Goal: Task Accomplishment & Management: Complete application form

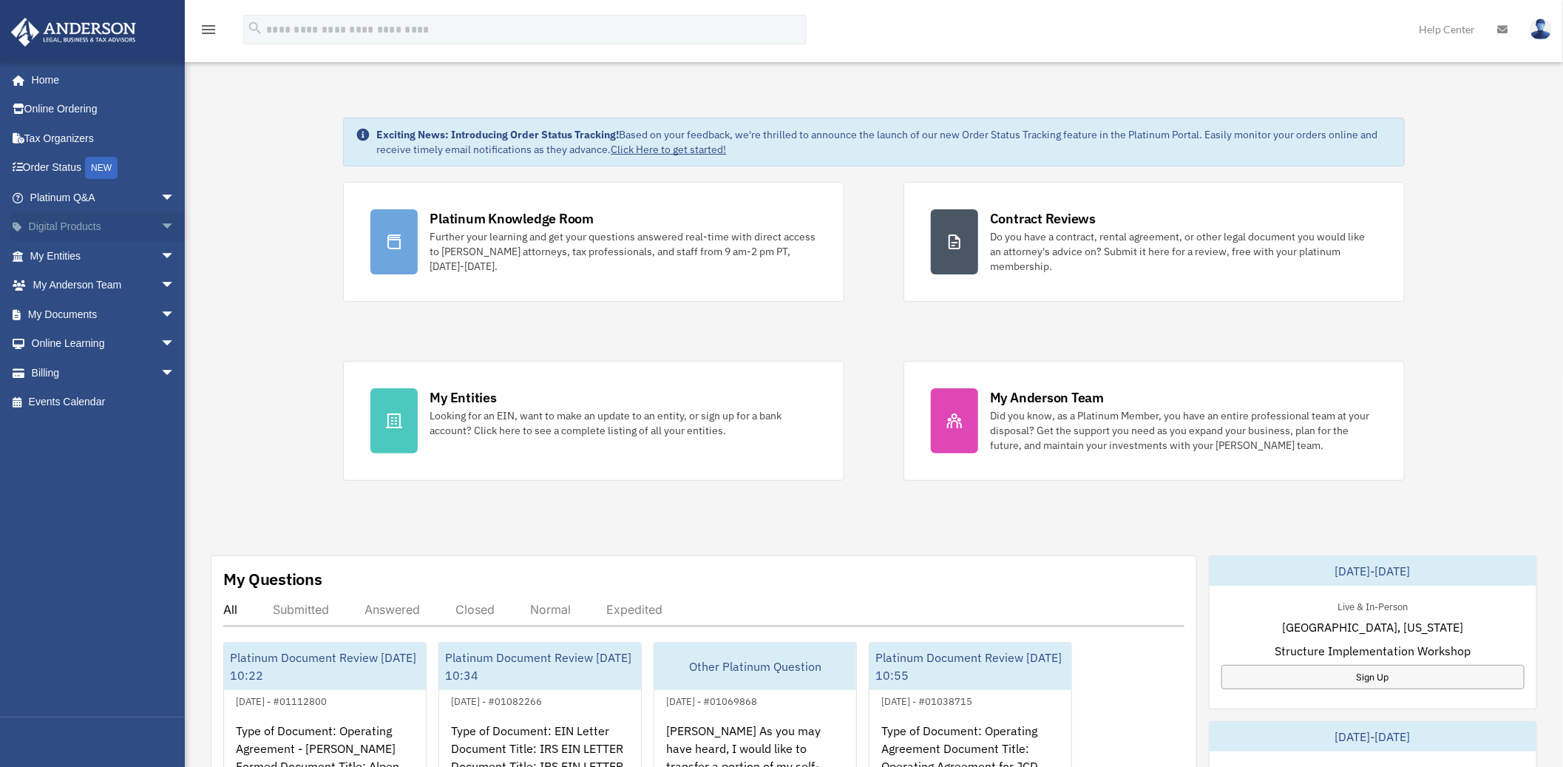
click at [160, 226] on span "arrow_drop_down" at bounding box center [175, 227] width 30 height 30
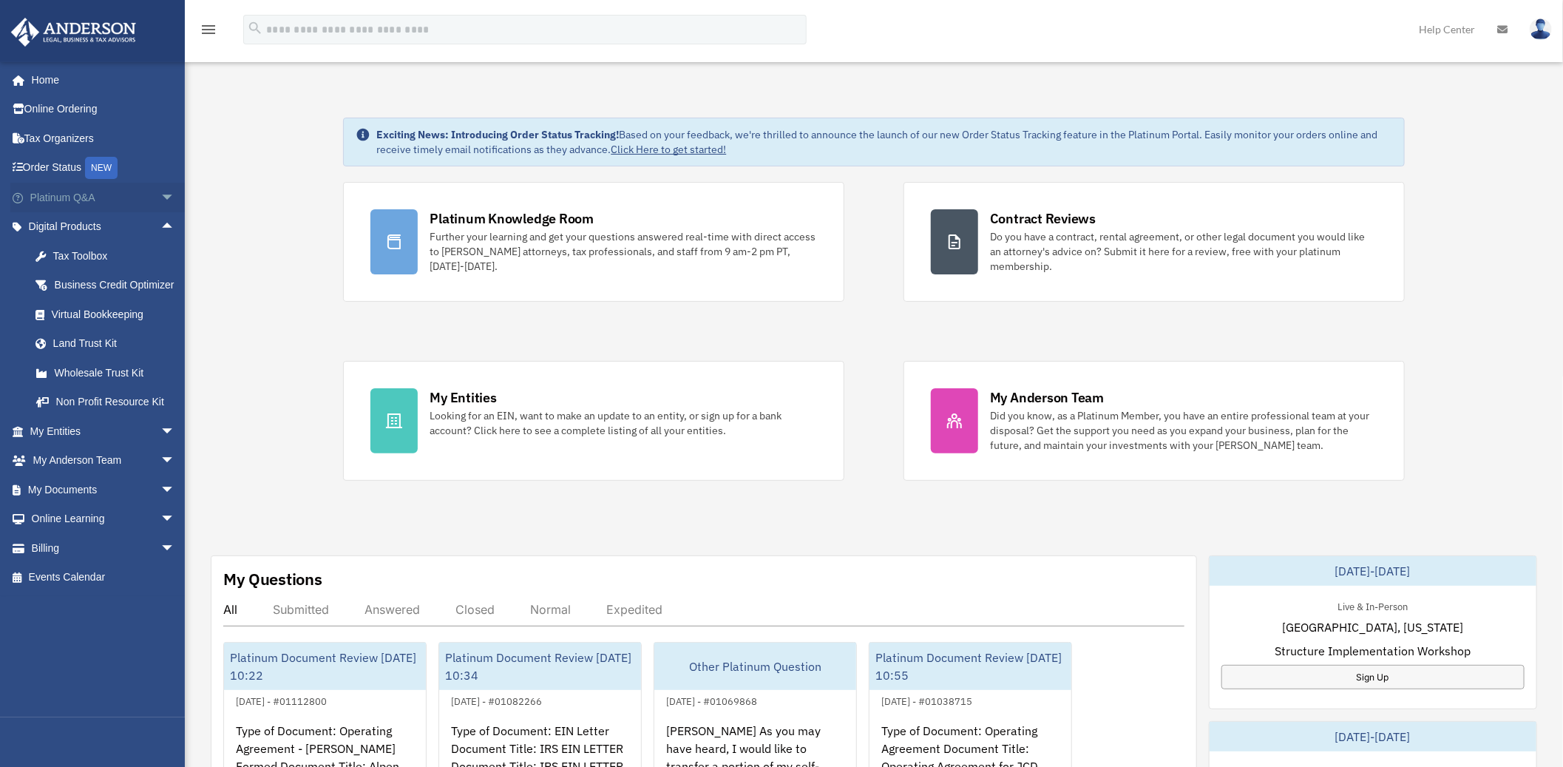
click at [160, 190] on span "arrow_drop_down" at bounding box center [175, 198] width 30 height 30
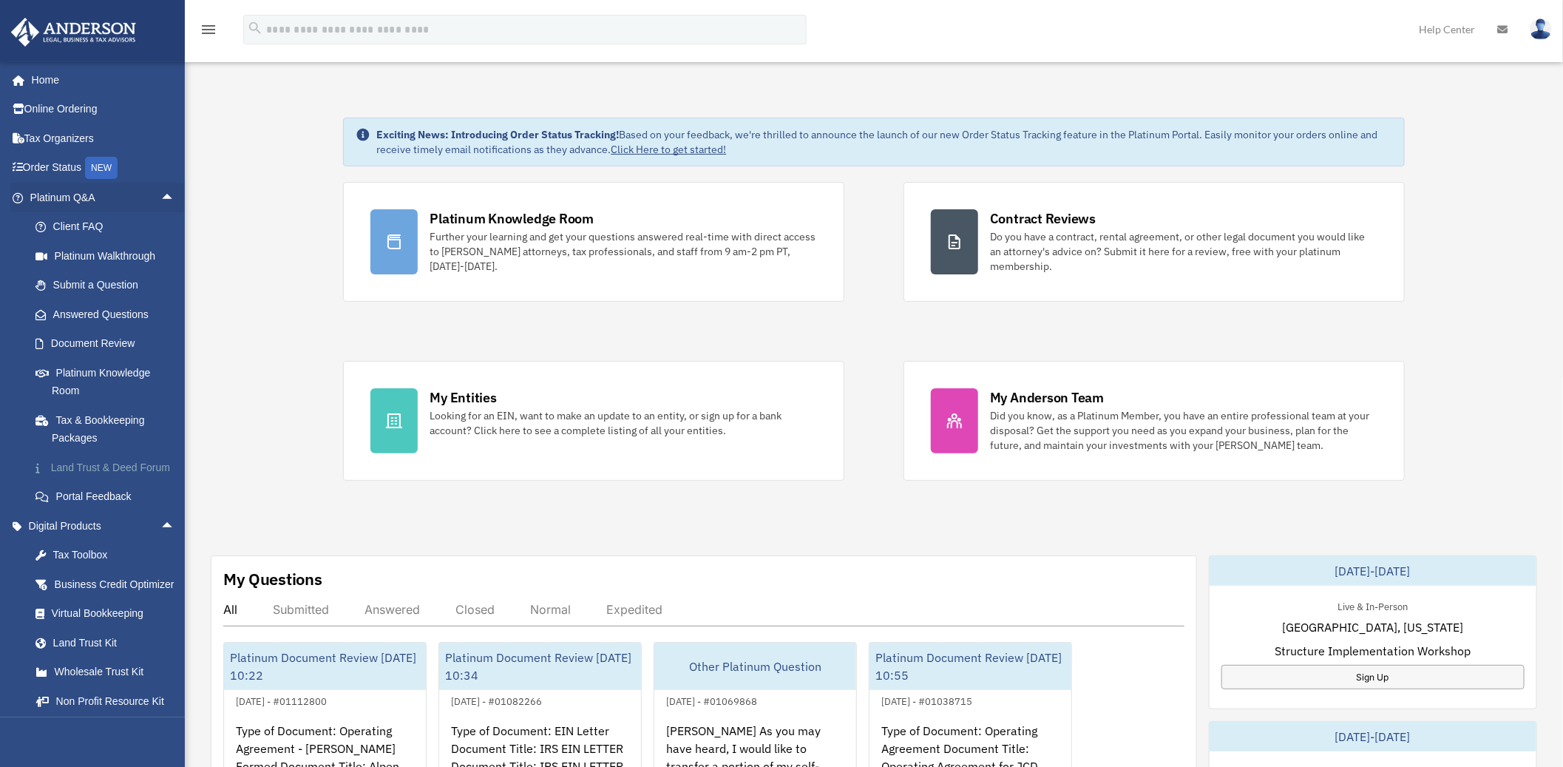
click at [102, 472] on link "Land Trust & Deed Forum" at bounding box center [109, 468] width 177 height 30
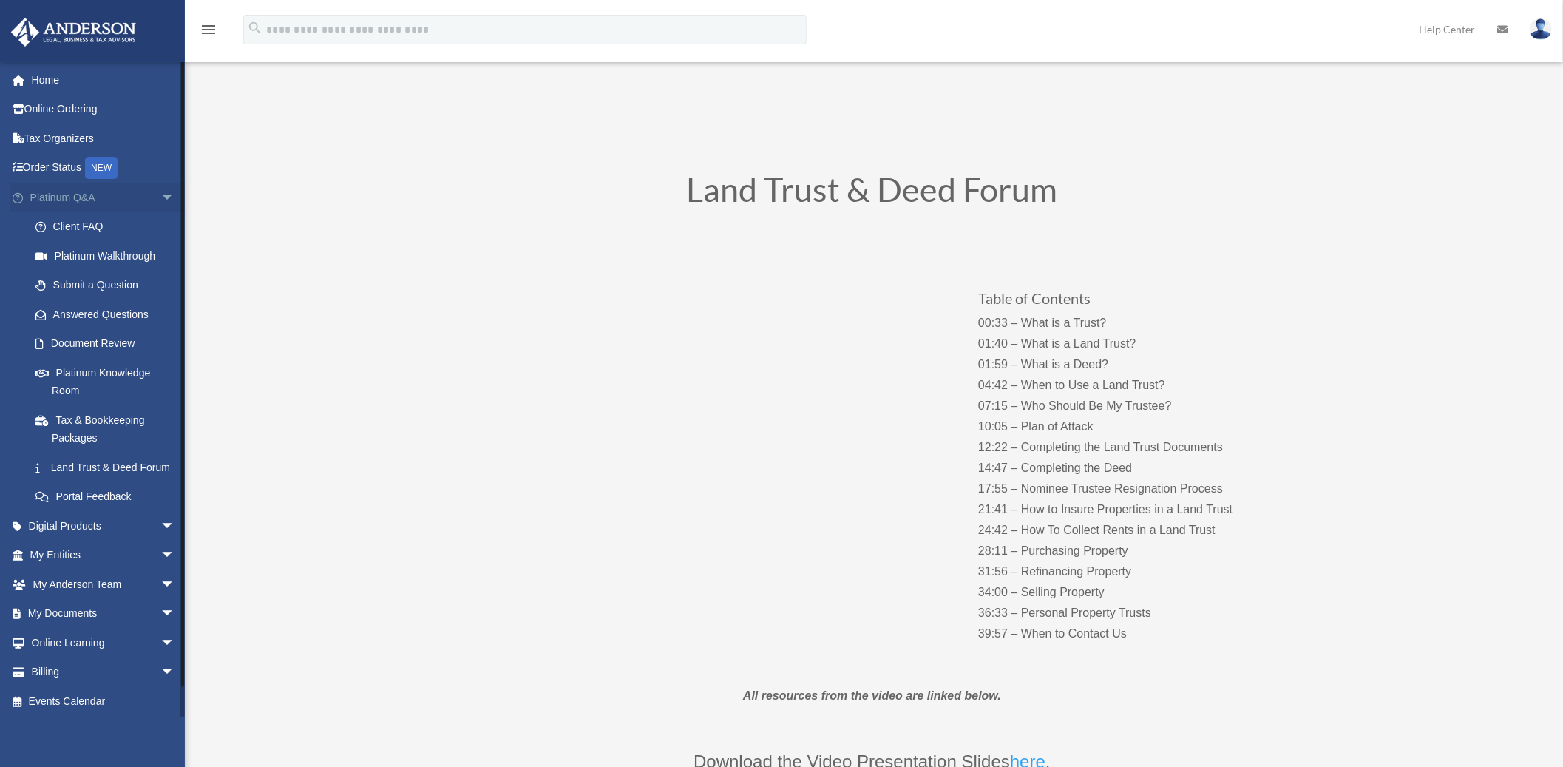
click at [160, 194] on span "arrow_drop_down" at bounding box center [175, 198] width 30 height 30
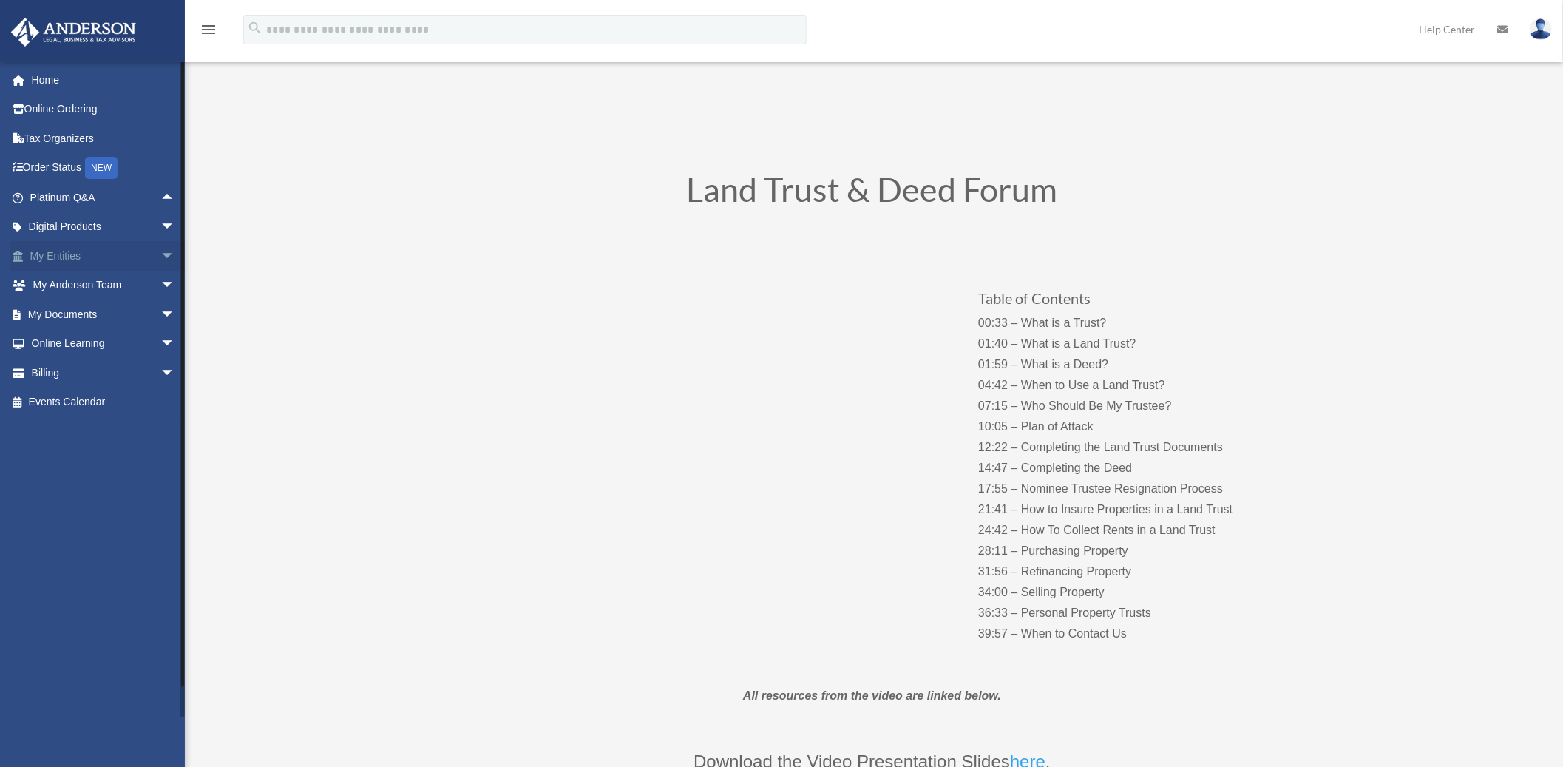
click at [160, 259] on span "arrow_drop_down" at bounding box center [175, 256] width 30 height 30
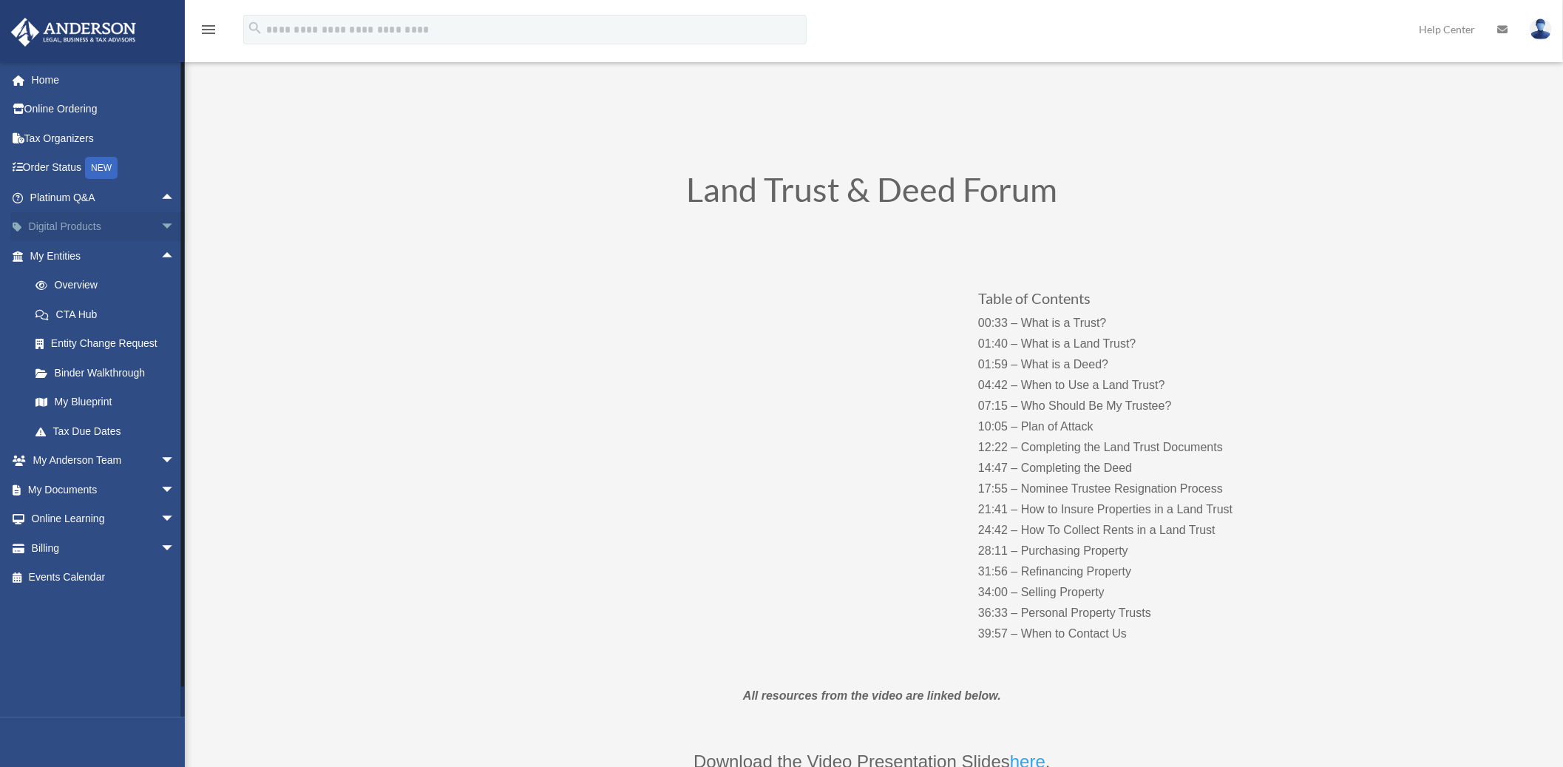
click at [160, 230] on span "arrow_drop_down" at bounding box center [175, 227] width 30 height 30
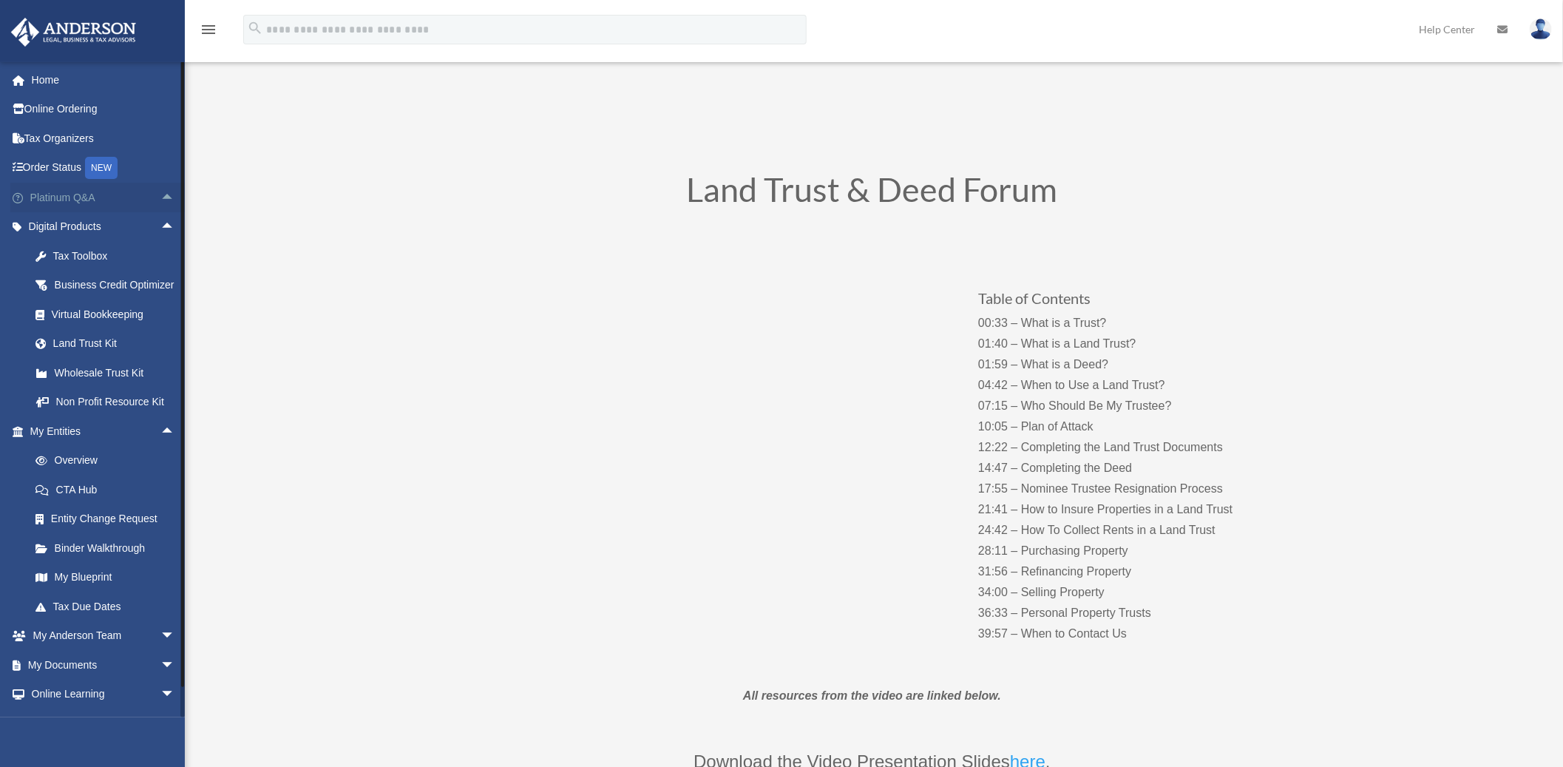
click at [160, 201] on span "arrow_drop_up" at bounding box center [175, 198] width 30 height 30
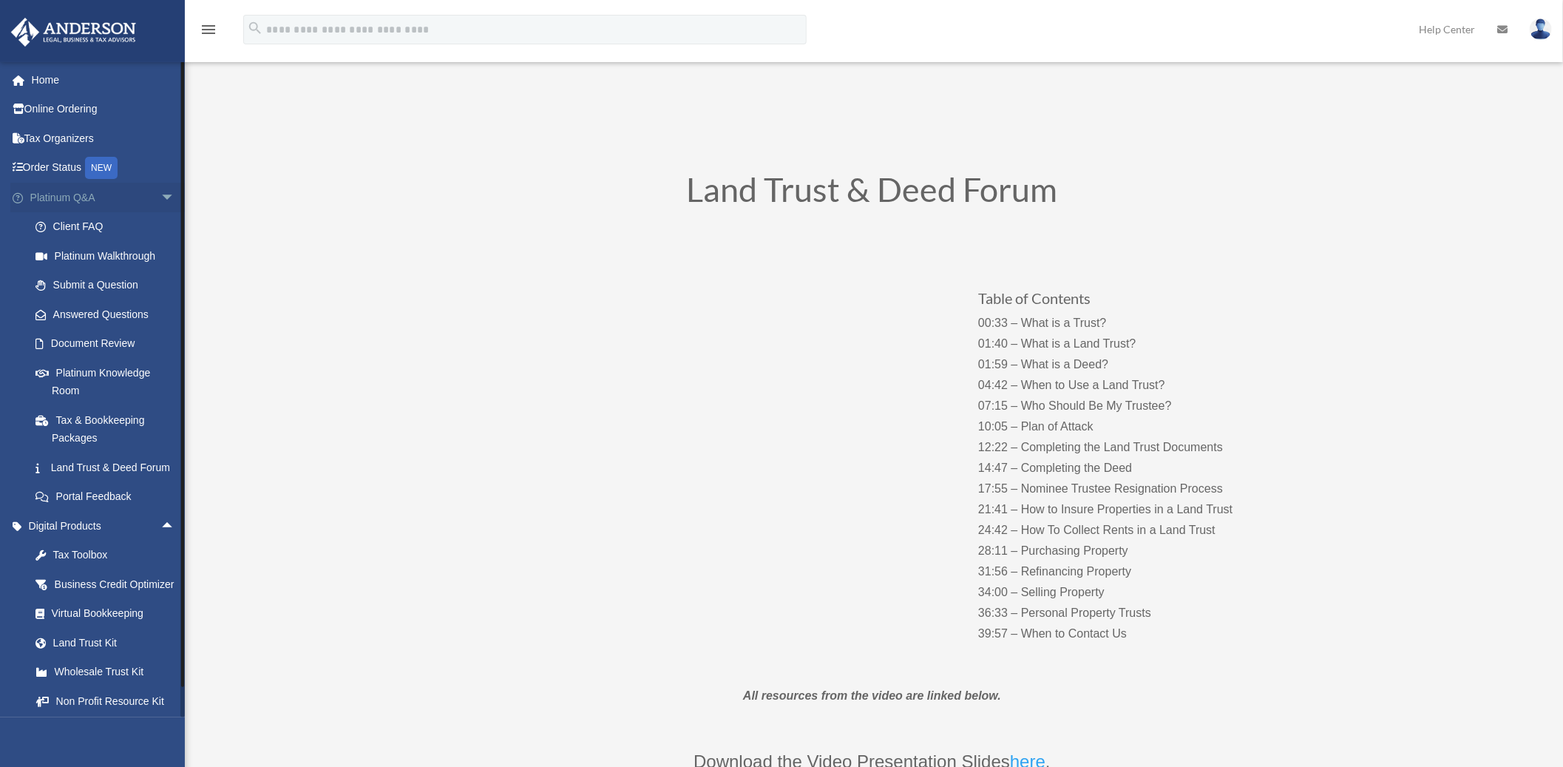
click at [160, 203] on span "arrow_drop_down" at bounding box center [175, 198] width 30 height 30
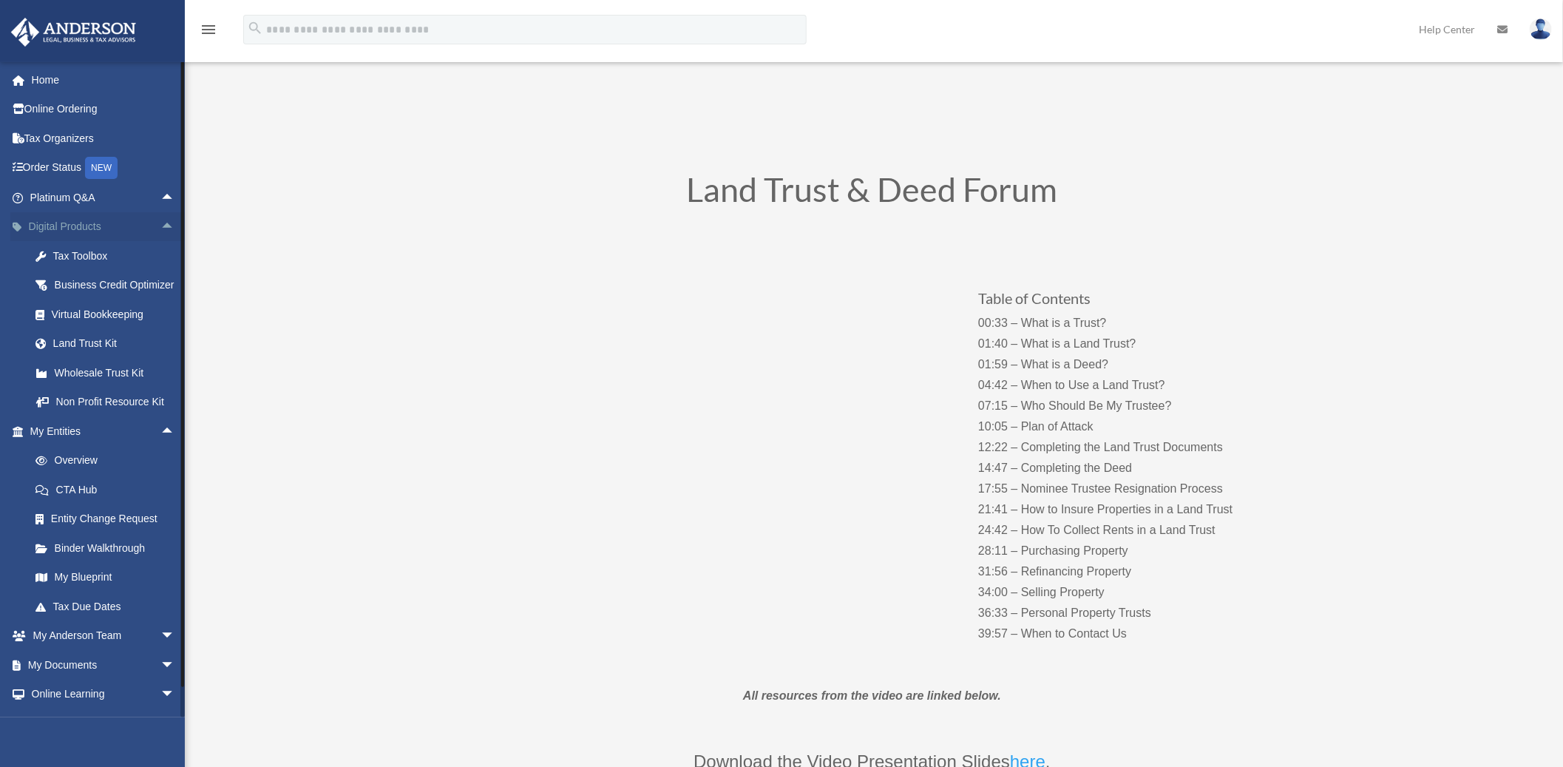
click at [160, 226] on span "arrow_drop_up" at bounding box center [175, 227] width 30 height 30
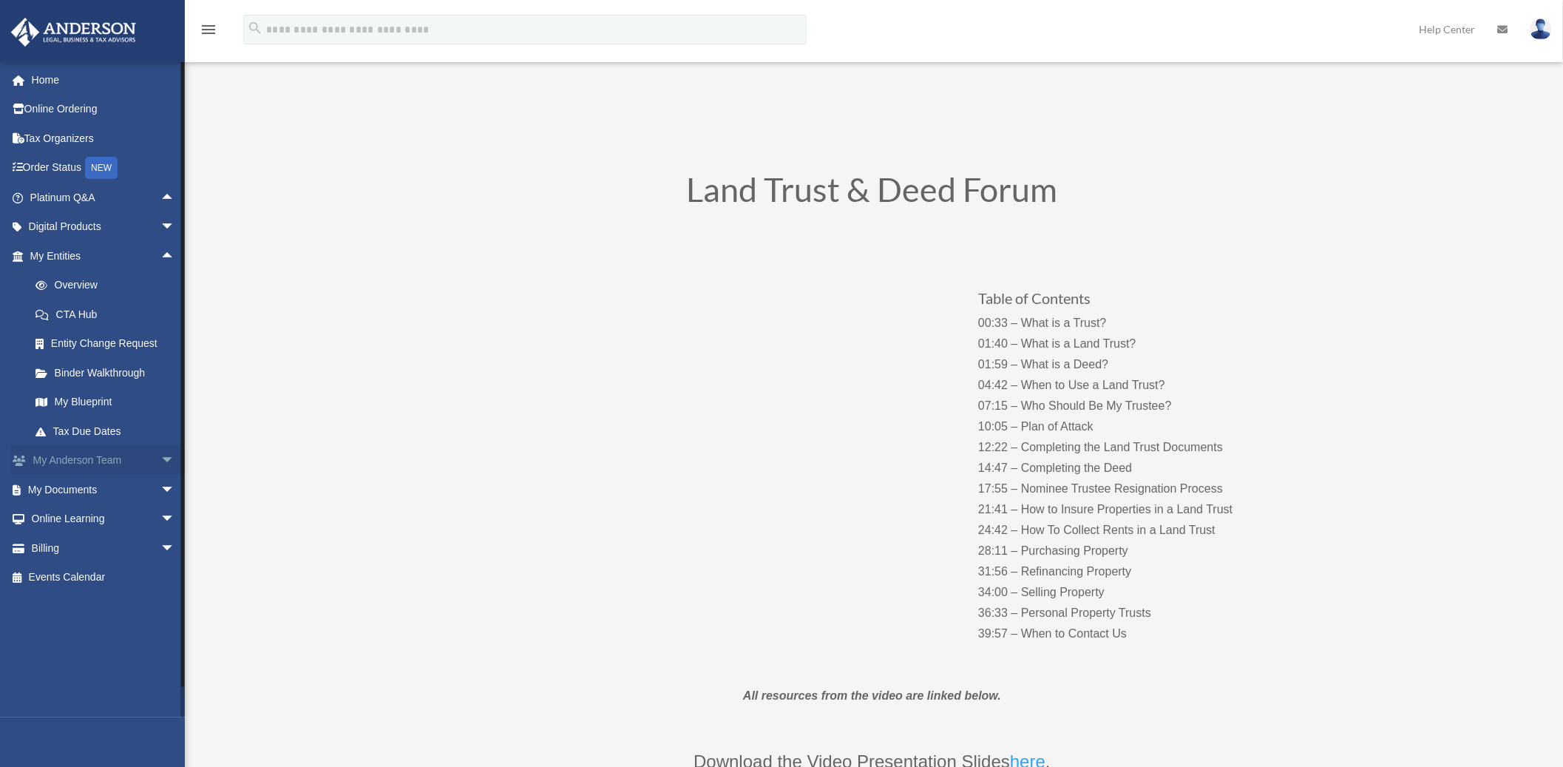
click at [160, 462] on span "arrow_drop_down" at bounding box center [175, 461] width 30 height 30
click at [160, 575] on span "arrow_drop_down" at bounding box center [175, 578] width 30 height 30
click at [160, 459] on span "arrow_drop_up" at bounding box center [175, 461] width 30 height 30
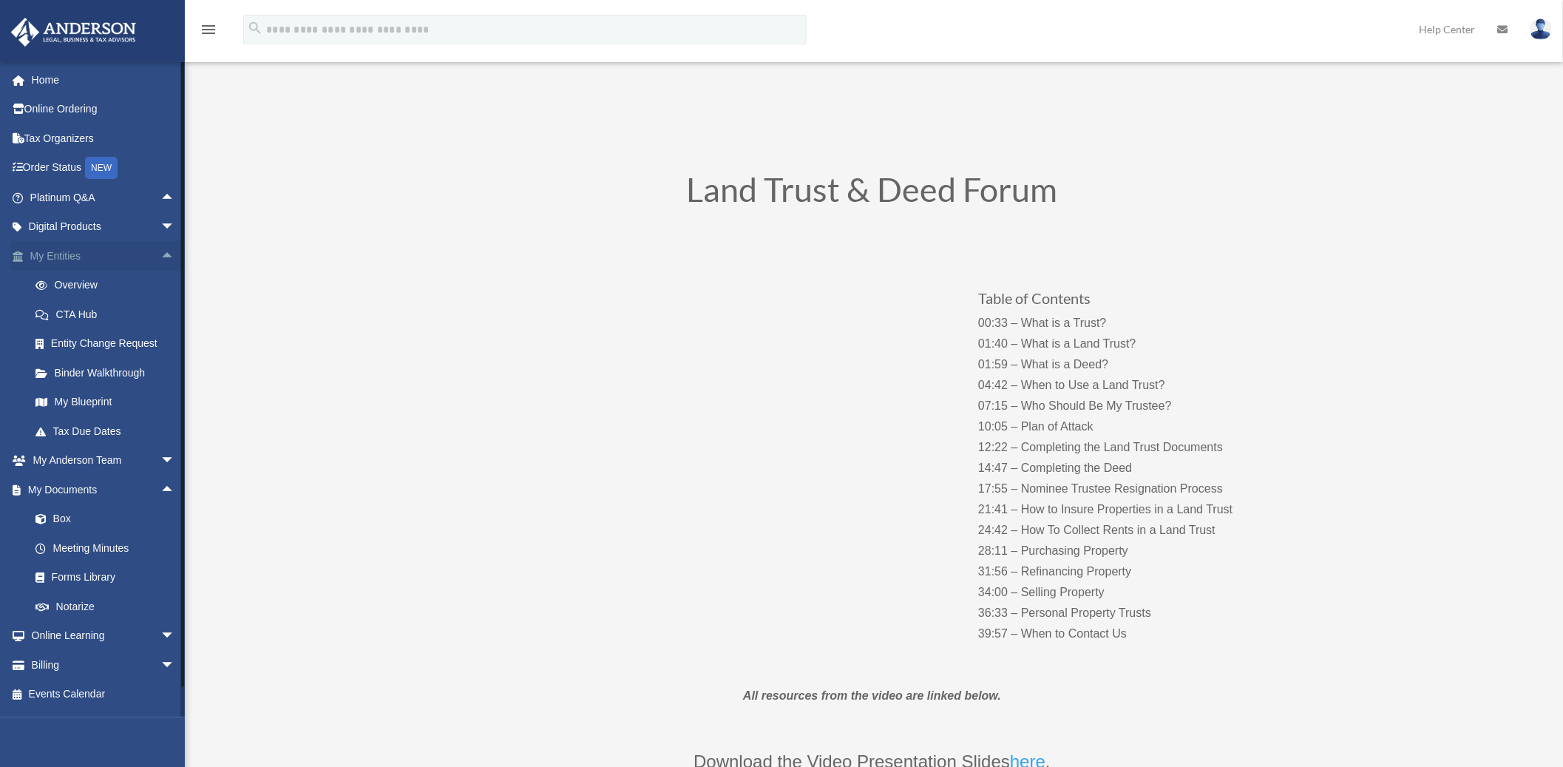
click at [160, 253] on span "arrow_drop_up" at bounding box center [175, 256] width 30 height 30
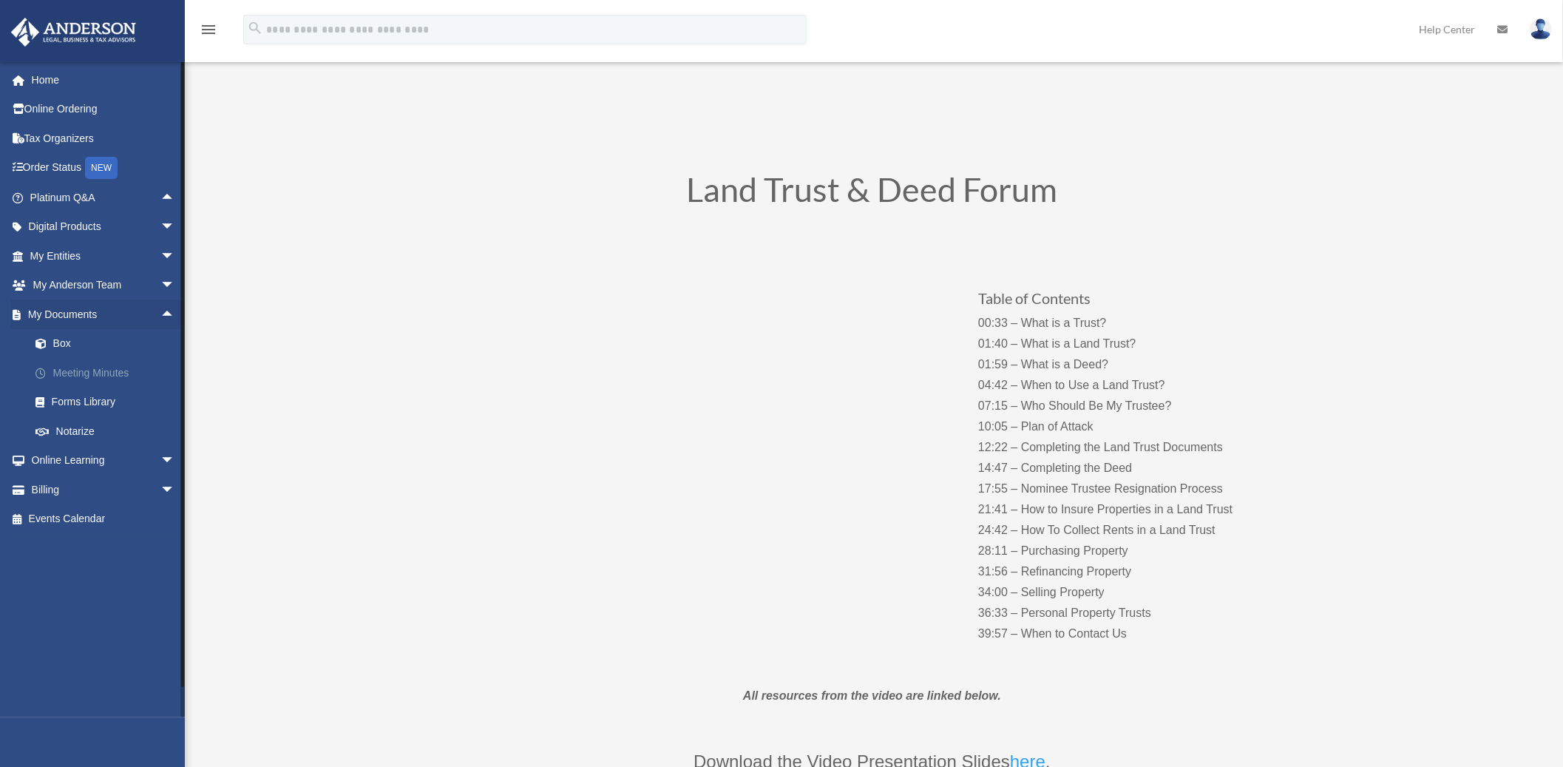
click at [98, 363] on link "Meeting Minutes" at bounding box center [109, 373] width 177 height 30
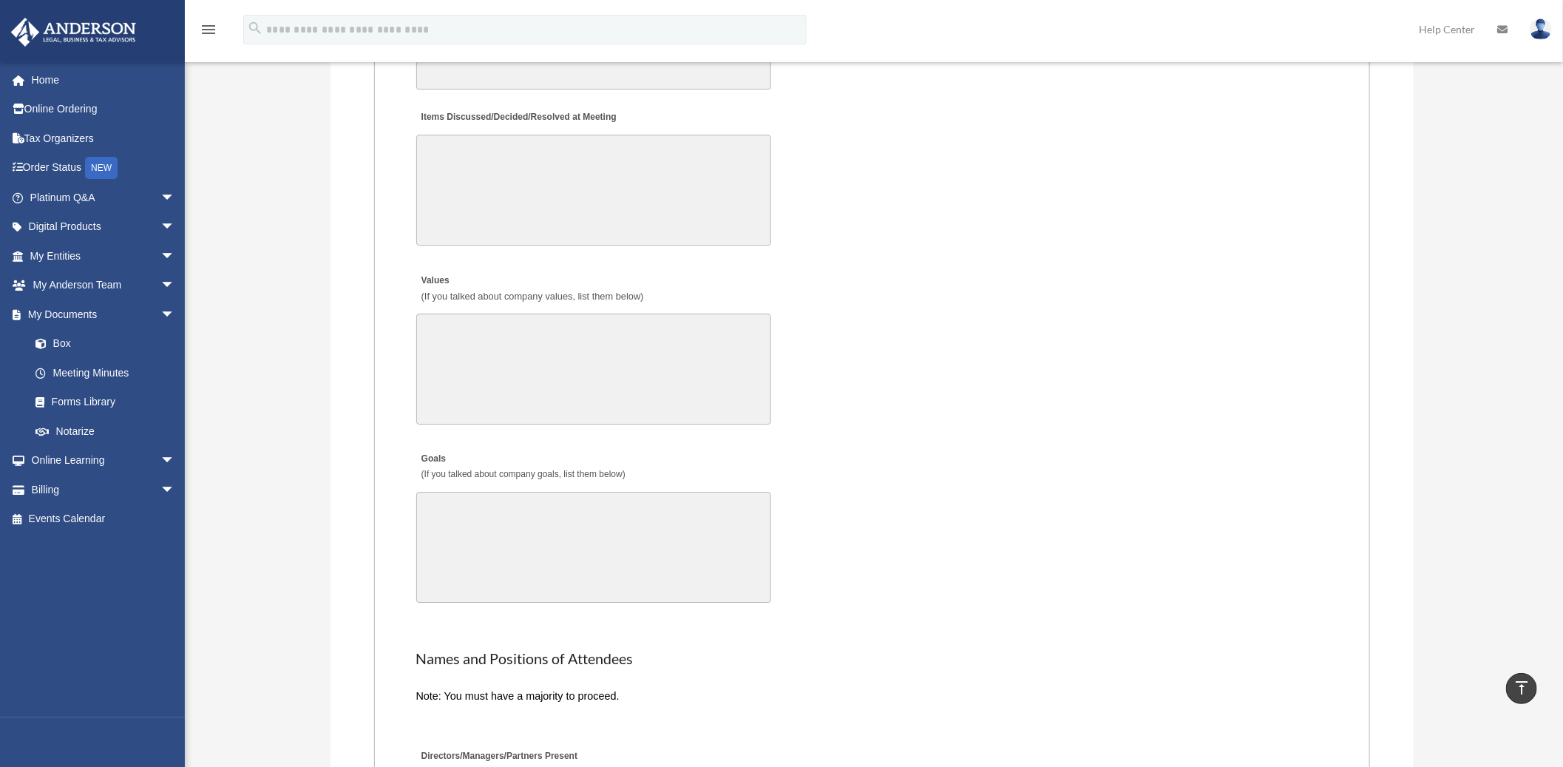
scroll to position [2792, 0]
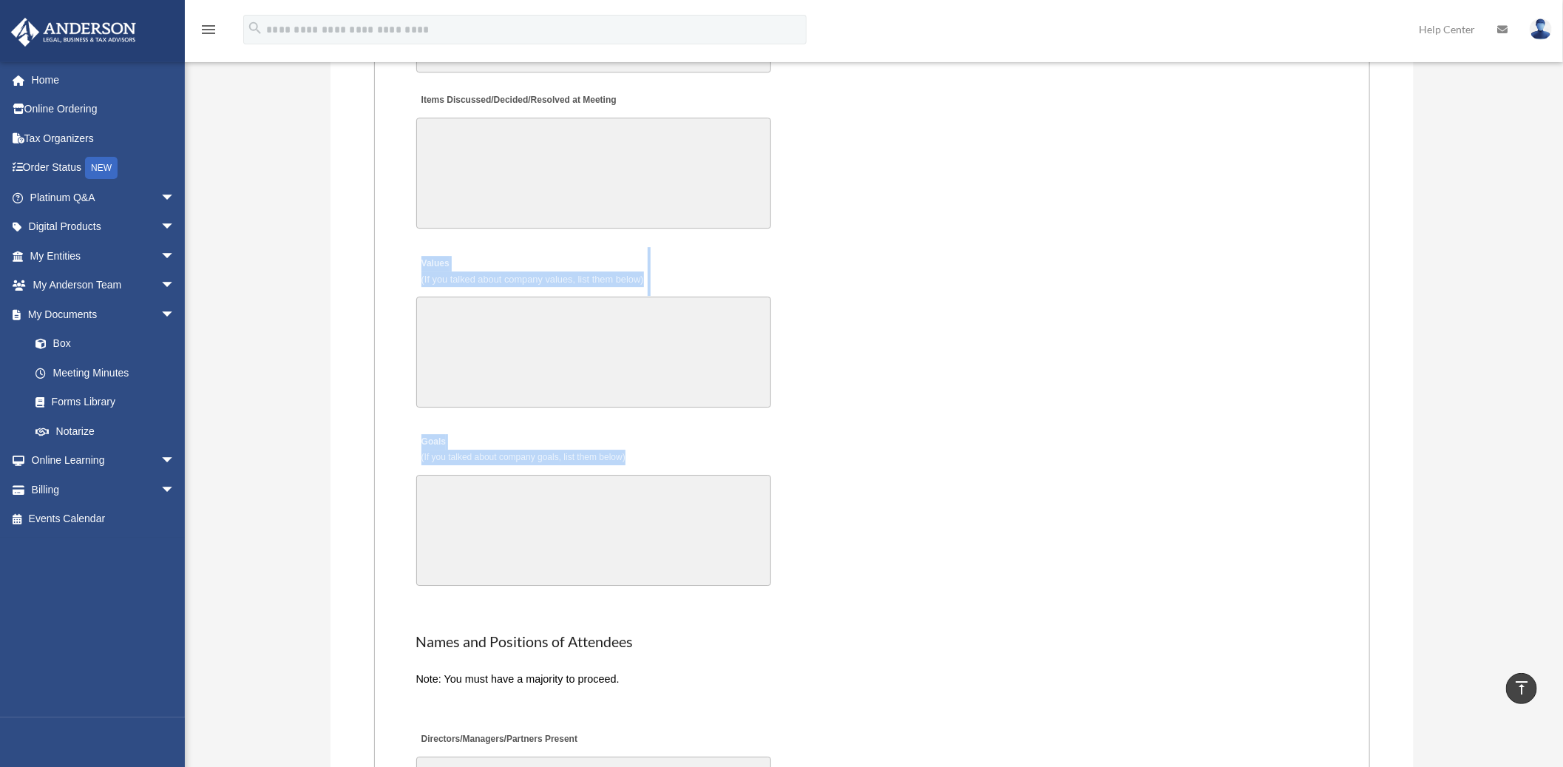
drag, startPoint x: 876, startPoint y: 217, endPoint x: 863, endPoint y: 457, distance: 240.0
click at [863, 457] on fieldset "MEETING INFORMATION Please limit 1 meeting per 1 entity for each submission. Ty…" at bounding box center [872, 76] width 997 height 2007
click at [878, 365] on div "Values (If you talked about company values, list them below) 30000 characters l…" at bounding box center [873, 330] width 916 height 169
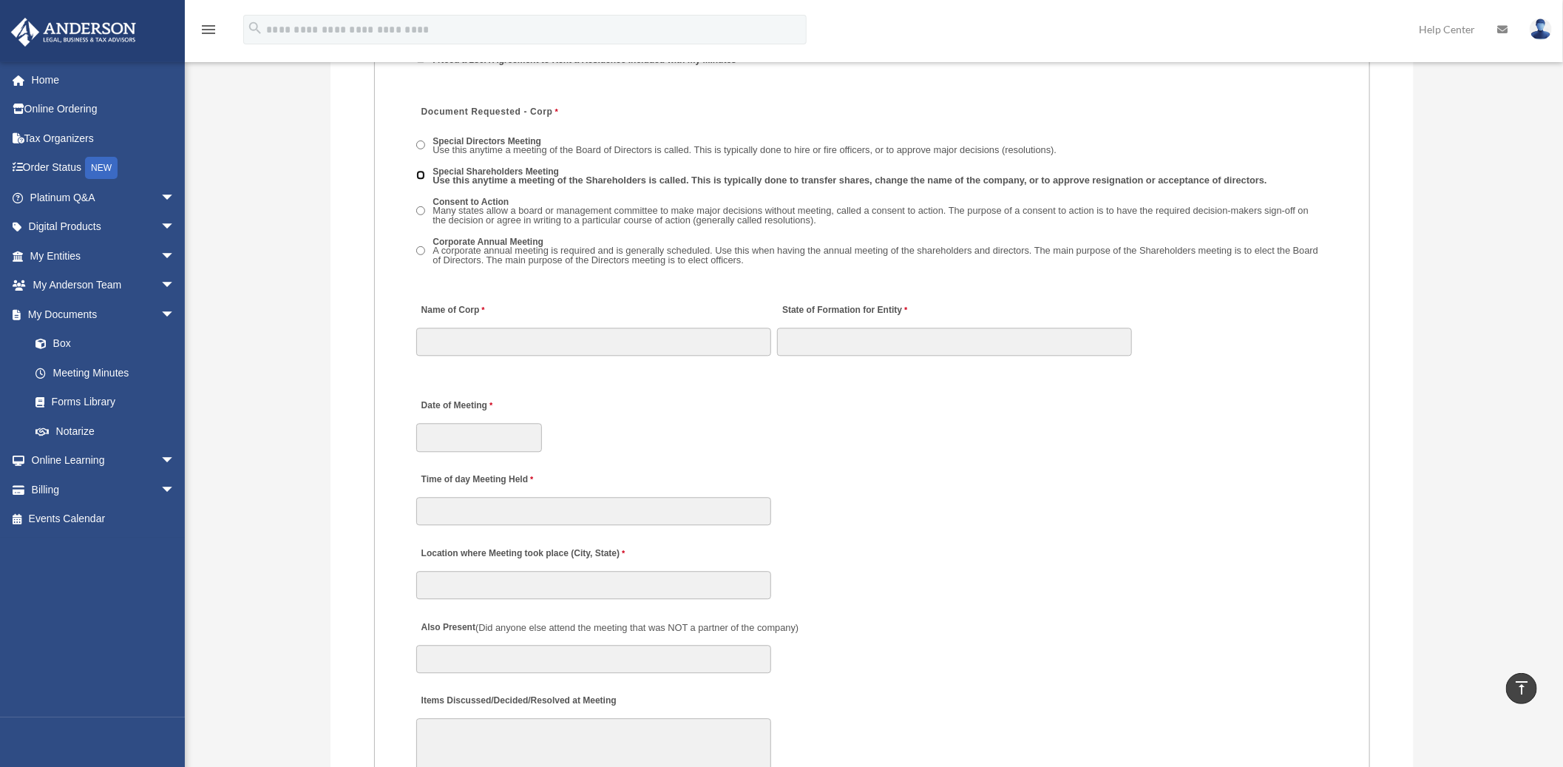
scroll to position [2136, 0]
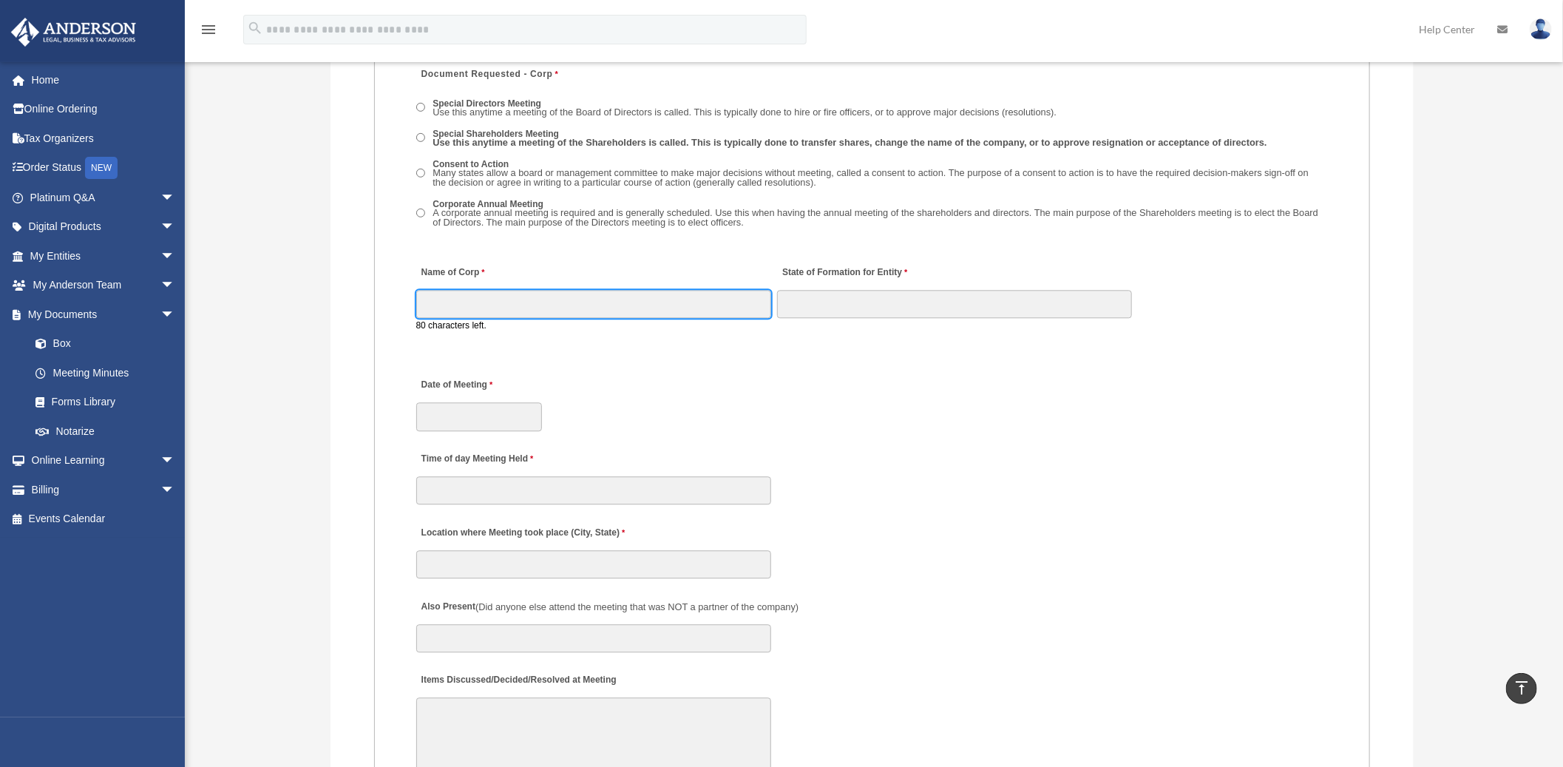
click at [575, 293] on input "Name of Corp" at bounding box center [593, 304] width 355 height 28
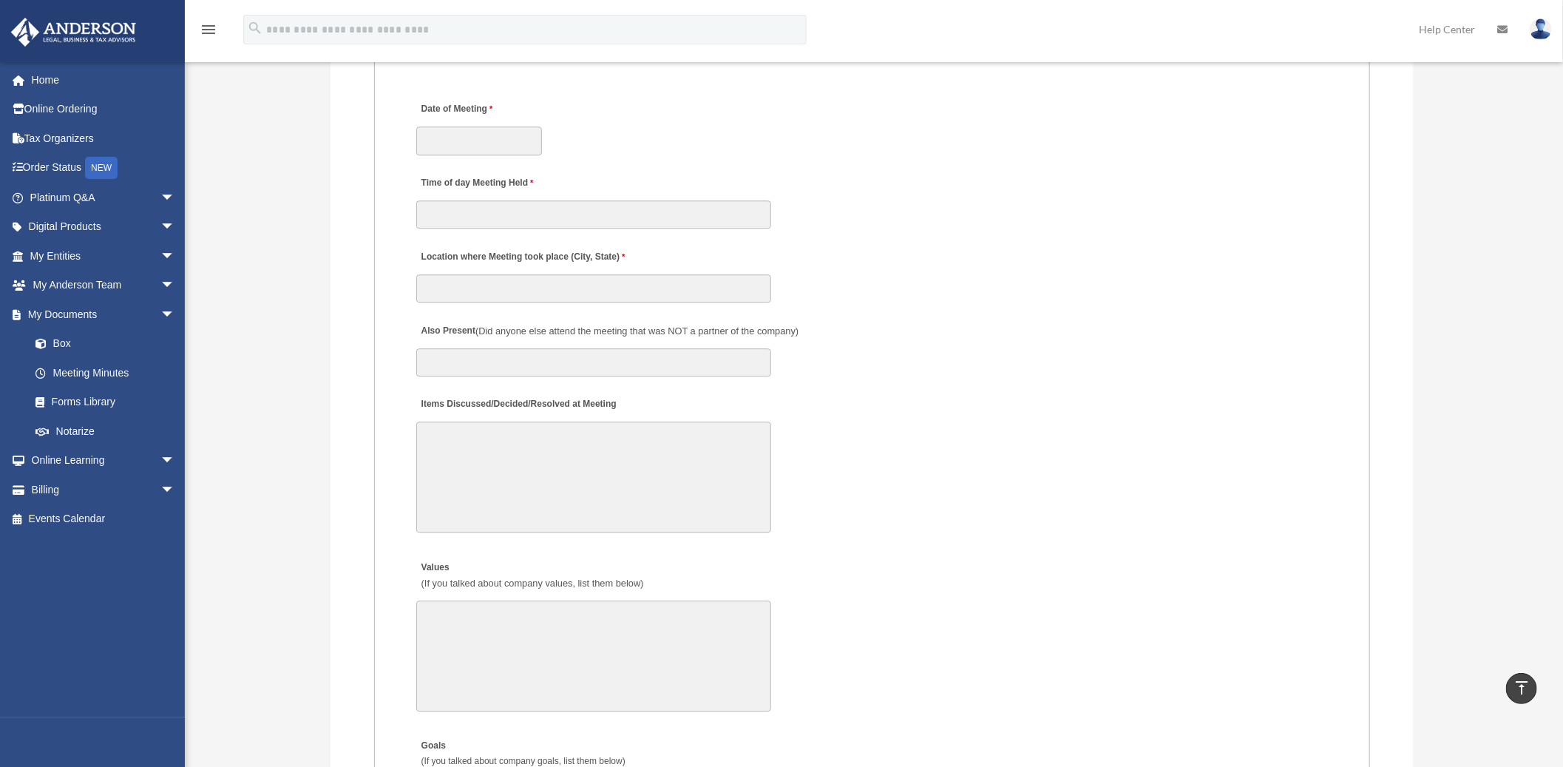
scroll to position [2383, 0]
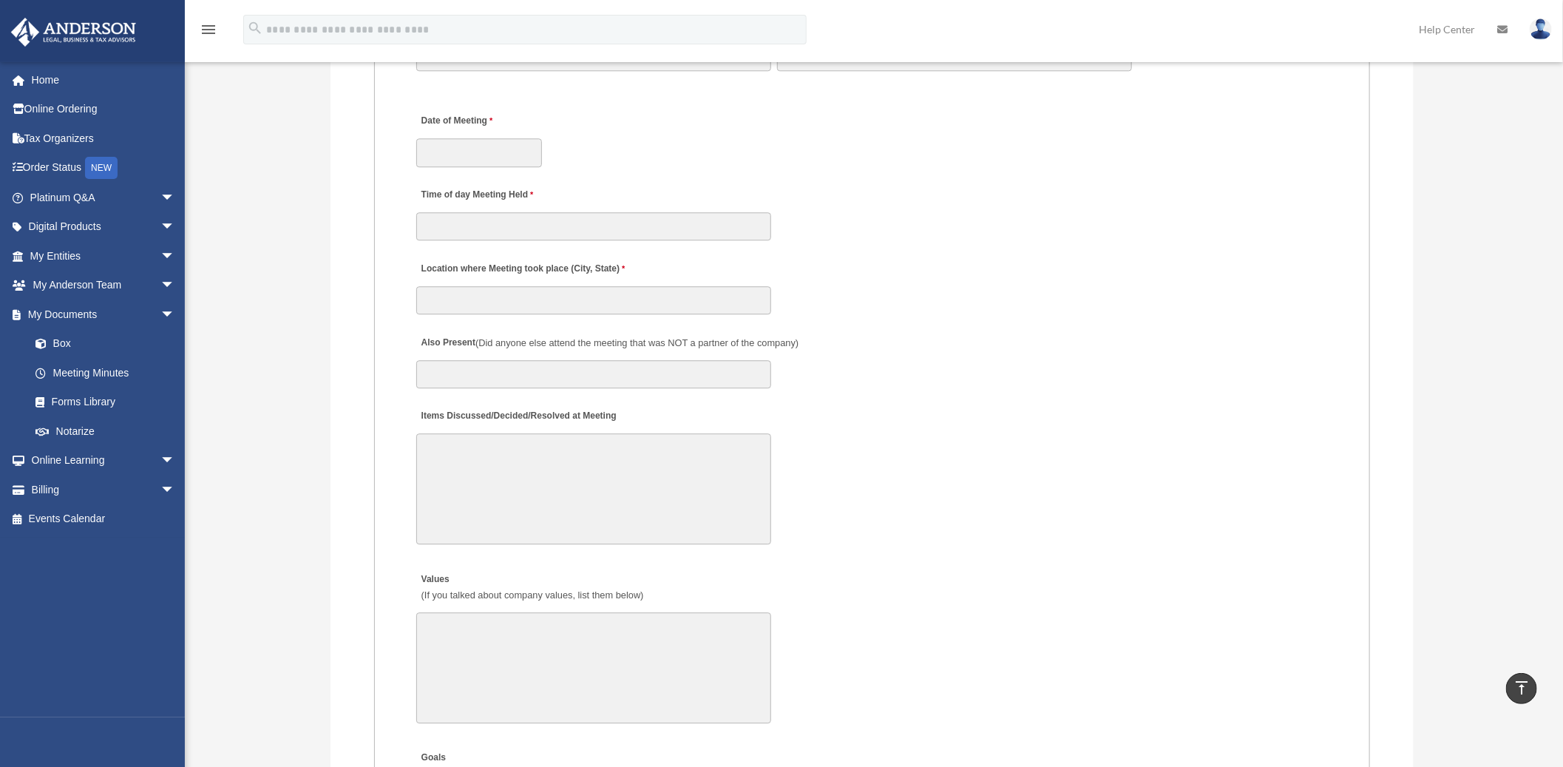
click at [444, 438] on textarea "Items Discussed/Decided/Resolved at Meeting" at bounding box center [593, 488] width 355 height 111
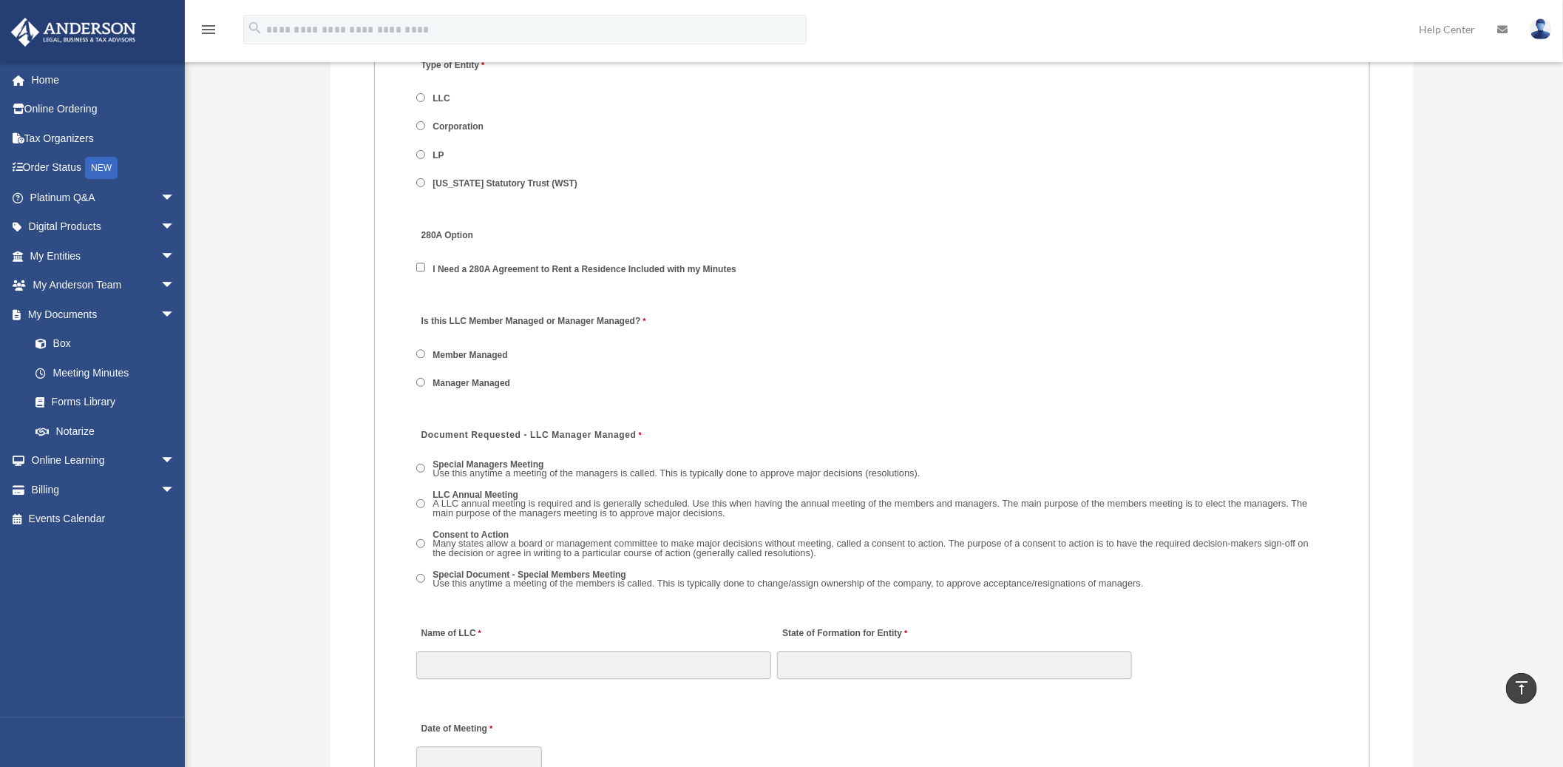
scroll to position [1890, 0]
drag, startPoint x: 841, startPoint y: 593, endPoint x: 825, endPoint y: 544, distance: 51.2
click at [825, 544] on div "Special Managers Meeting Use this anytime a meeting of the managers is called. …" at bounding box center [872, 528] width 913 height 152
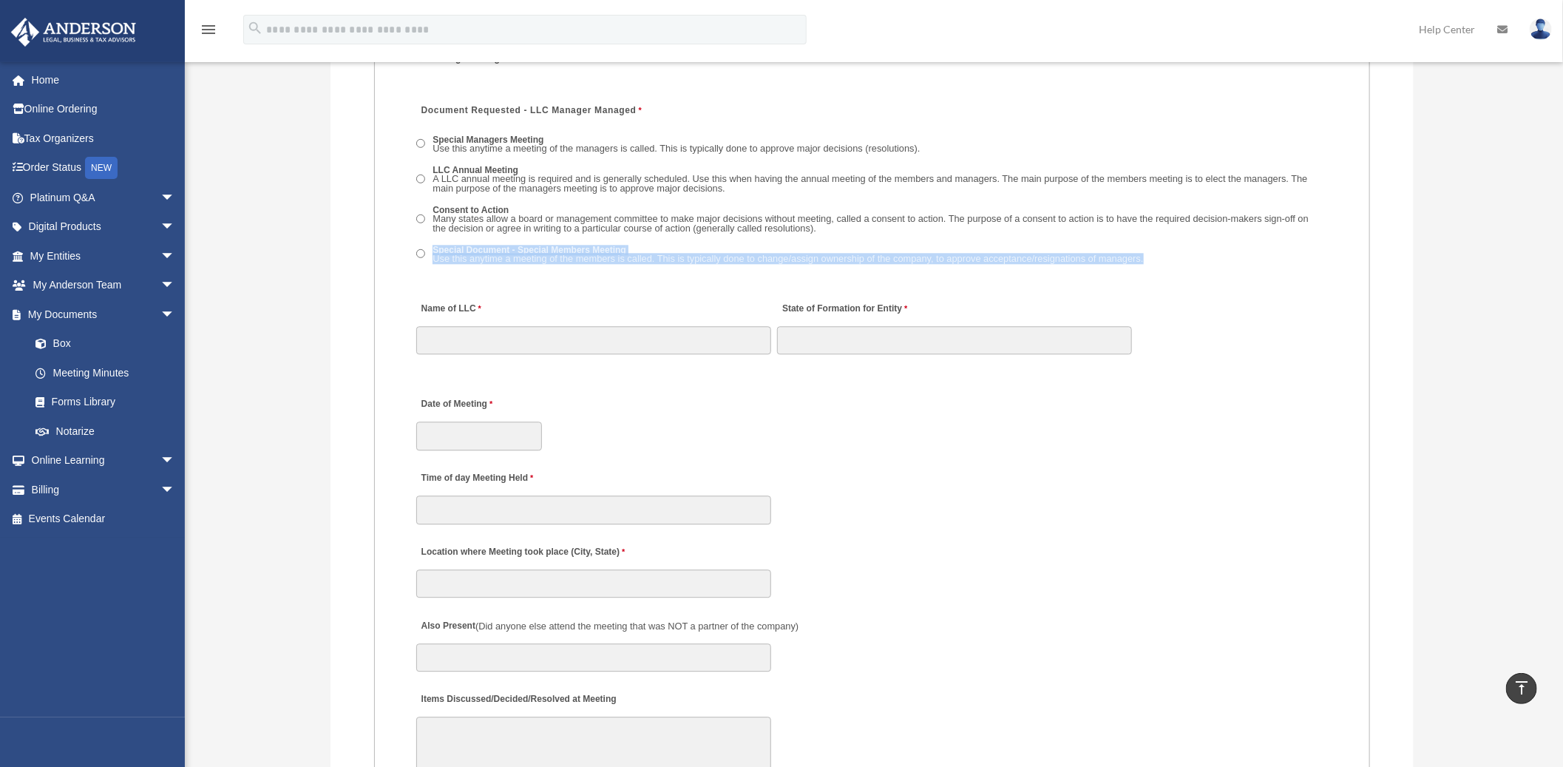
scroll to position [2301, 0]
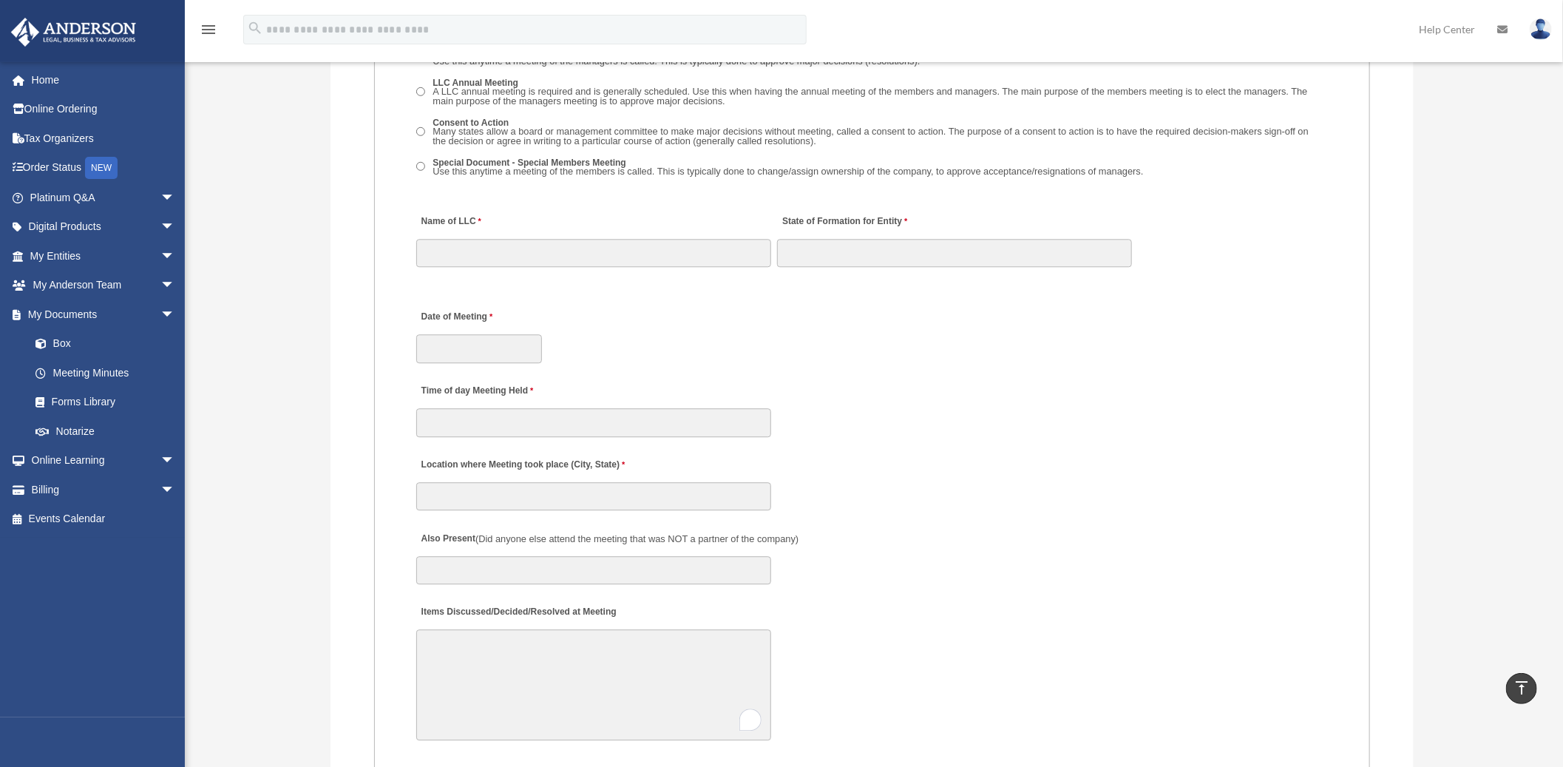
click at [981, 414] on div "Time of day Meeting Held" at bounding box center [873, 405] width 916 height 65
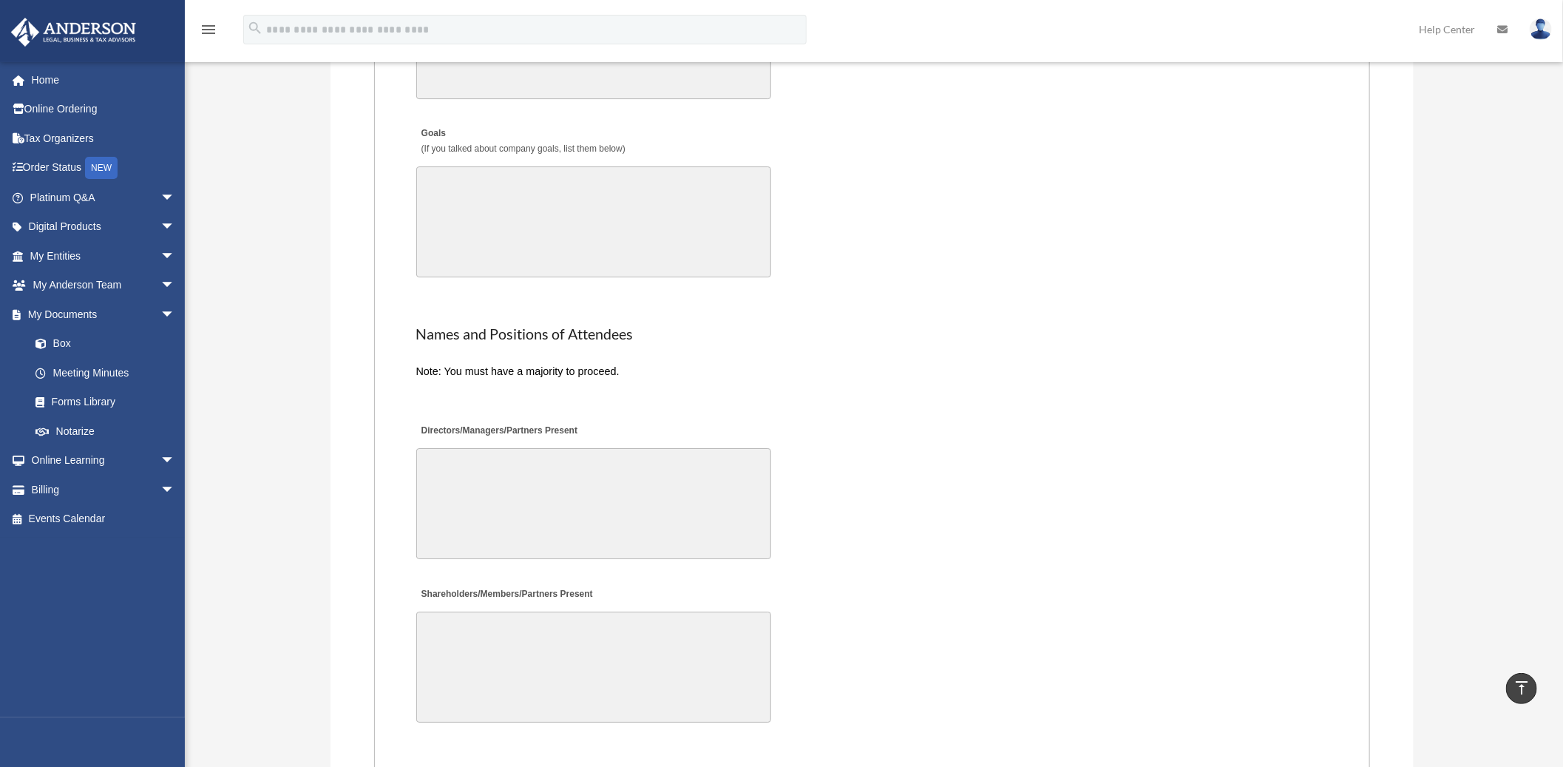
scroll to position [3369, 0]
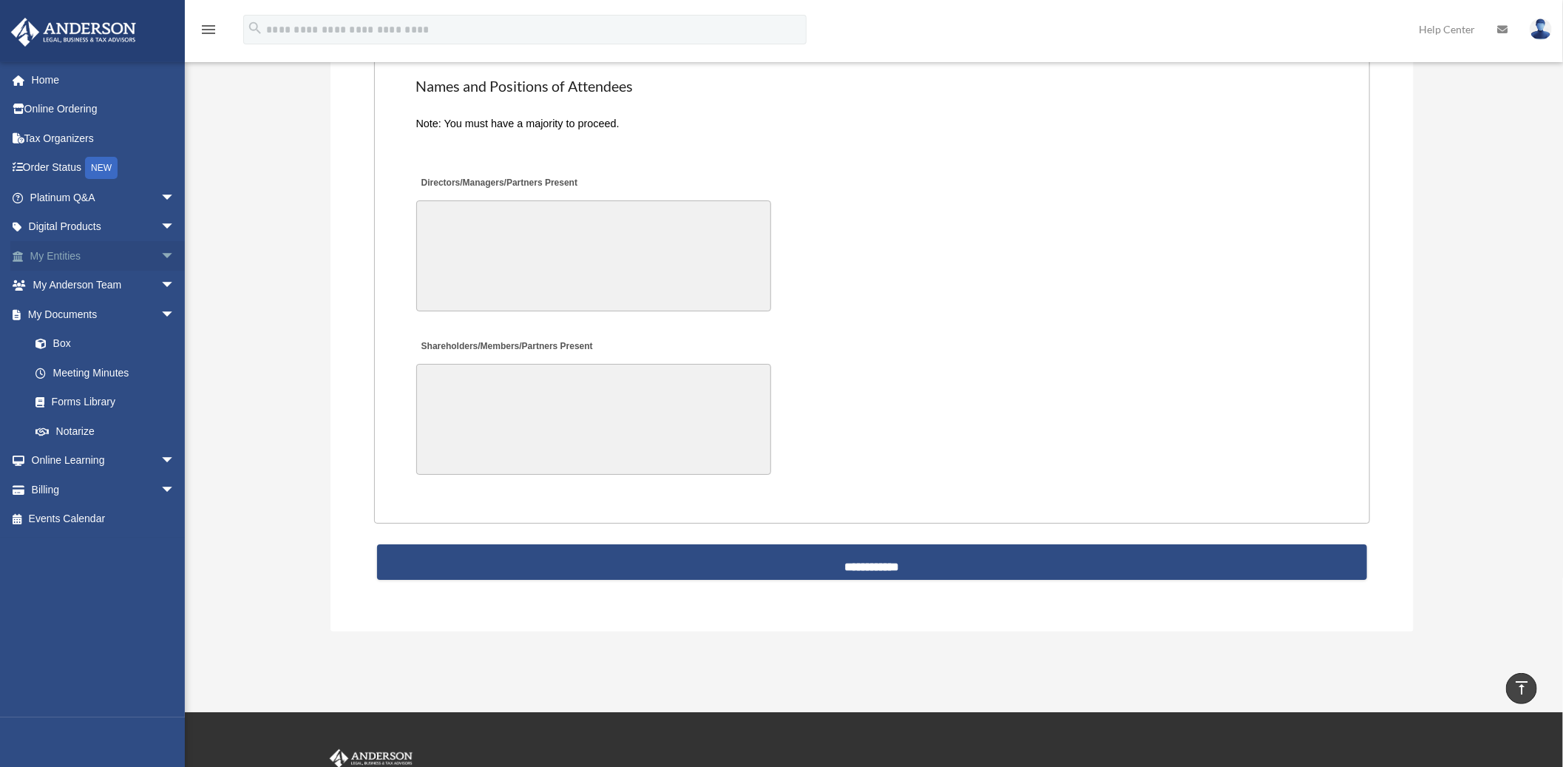
click at [160, 257] on span "arrow_drop_down" at bounding box center [175, 256] width 30 height 30
